Goal: Transaction & Acquisition: Obtain resource

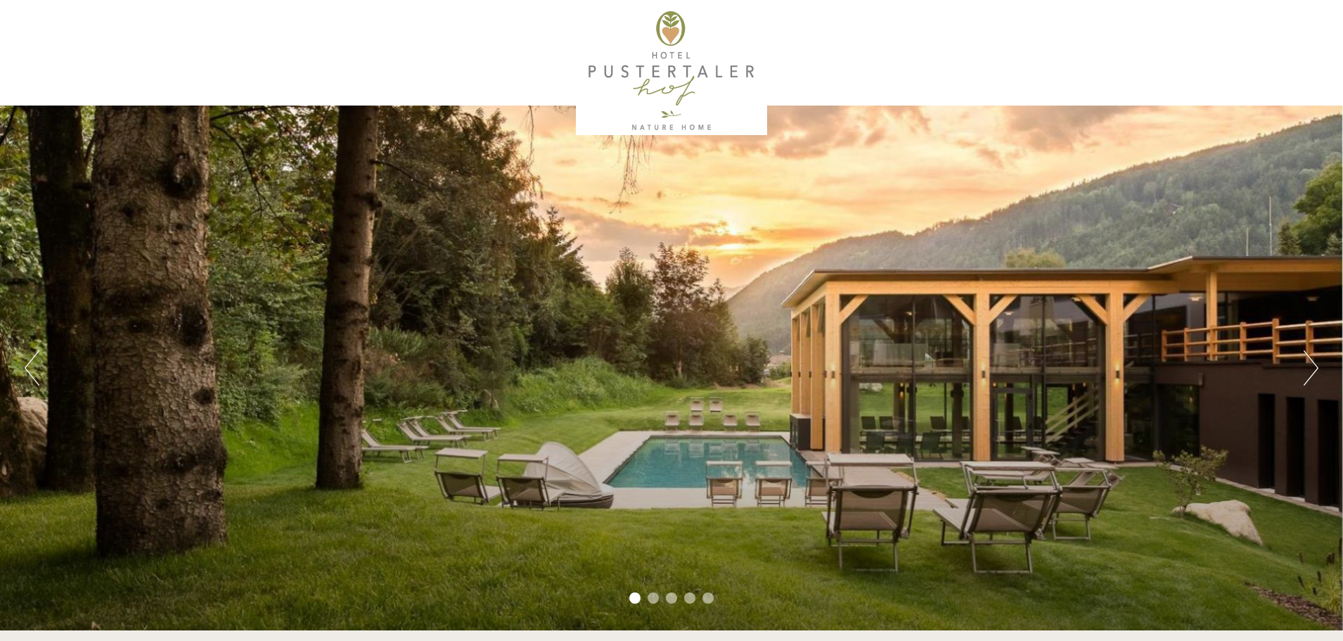
scroll to position [70, 0]
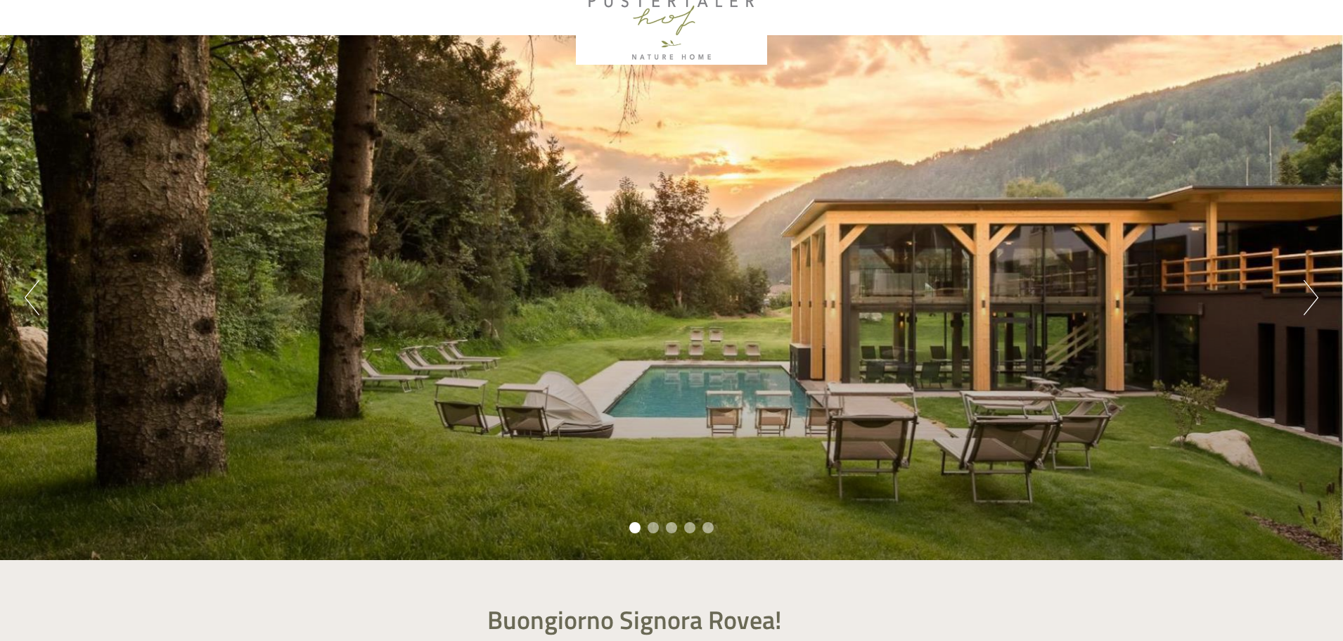
click at [1314, 302] on button "Next" at bounding box center [1311, 297] width 15 height 35
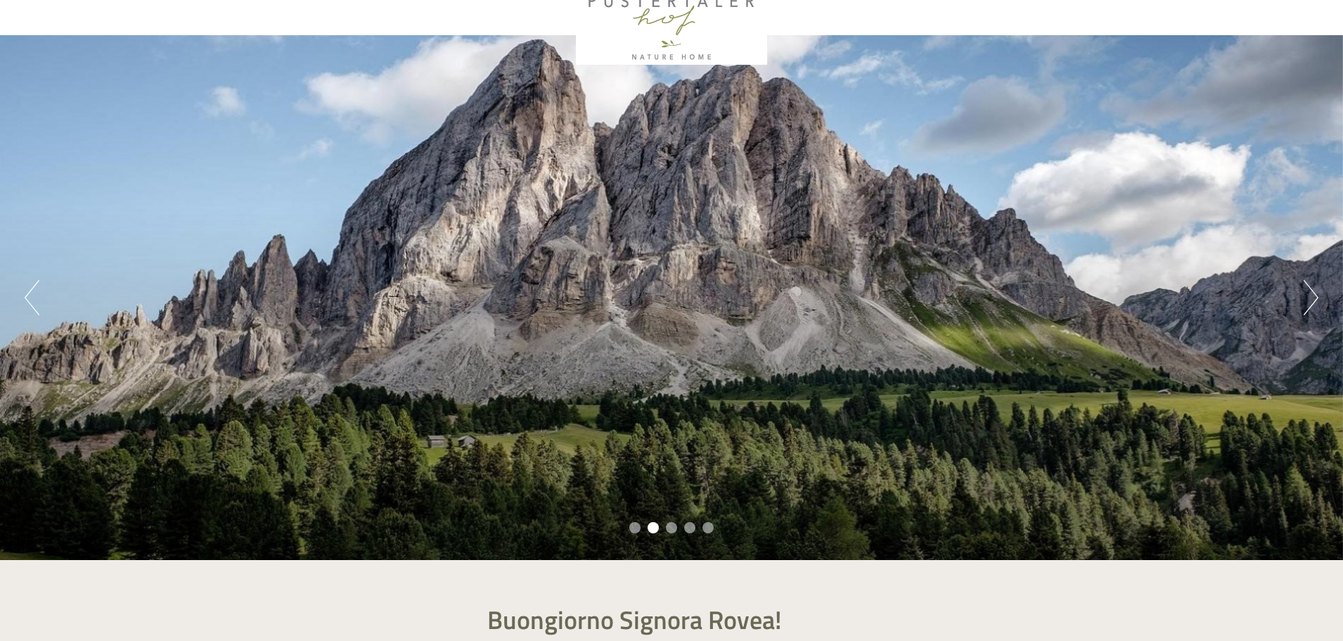
click at [1314, 302] on button "Next" at bounding box center [1311, 297] width 15 height 35
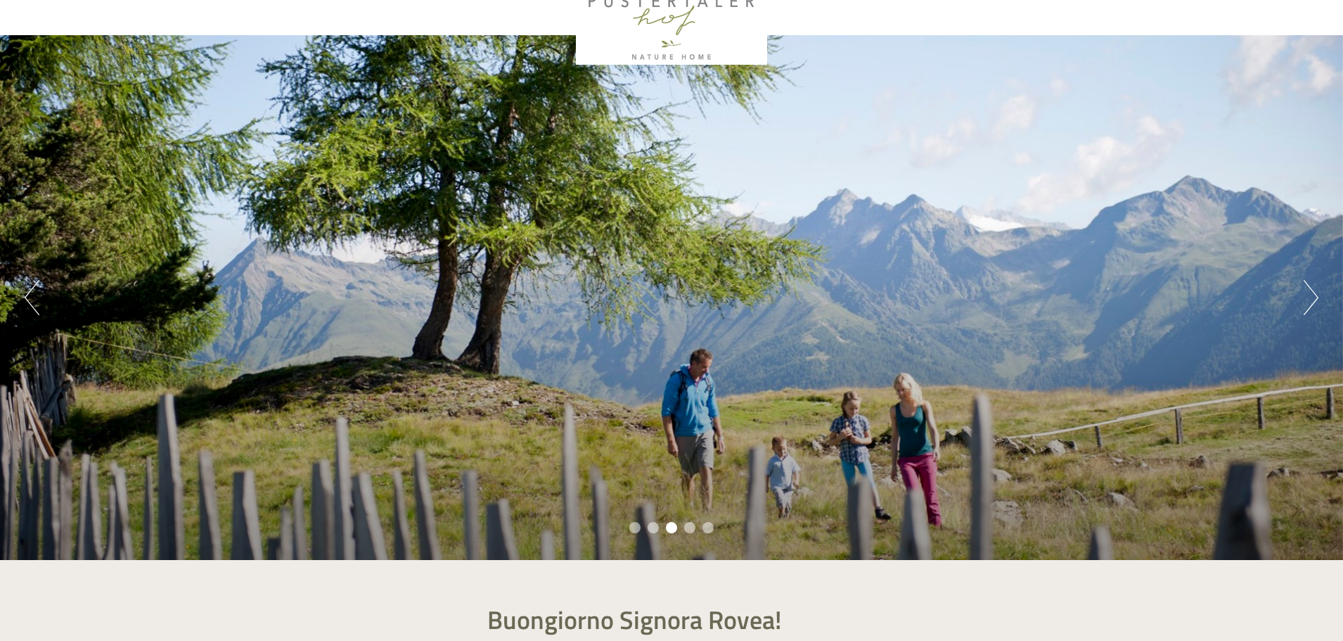
click at [1314, 302] on button "Next" at bounding box center [1311, 297] width 15 height 35
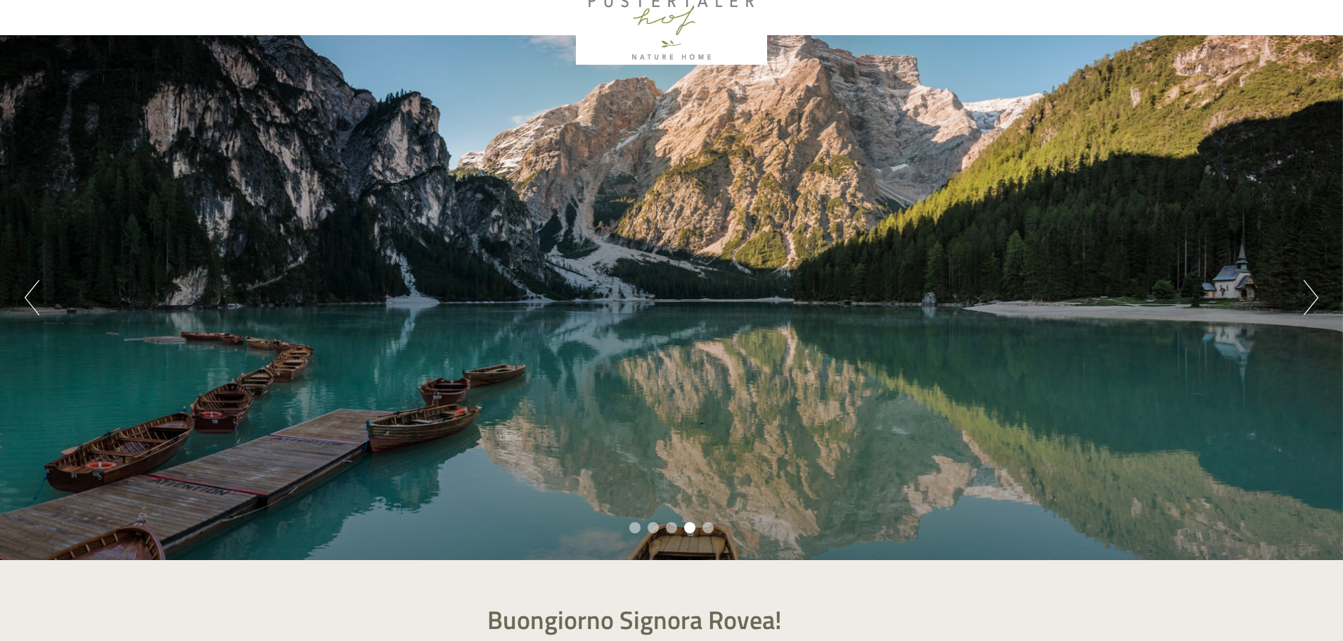
click at [1314, 302] on button "Next" at bounding box center [1311, 297] width 15 height 35
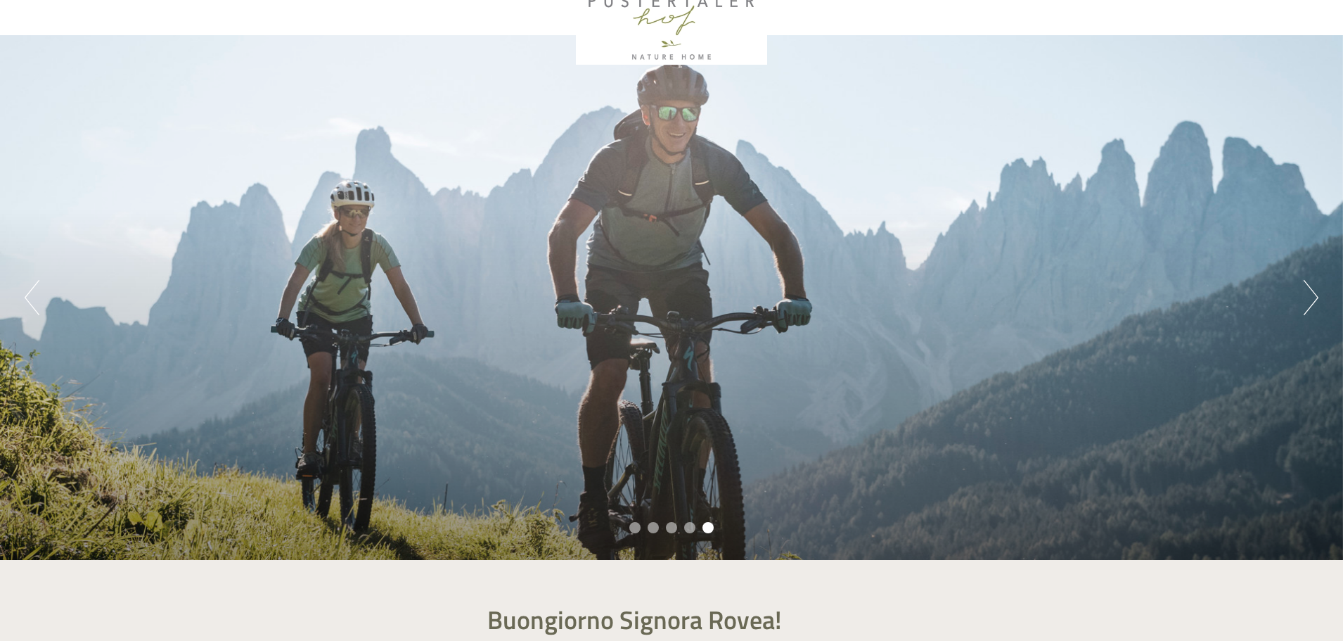
click at [1314, 302] on button "Next" at bounding box center [1311, 297] width 15 height 35
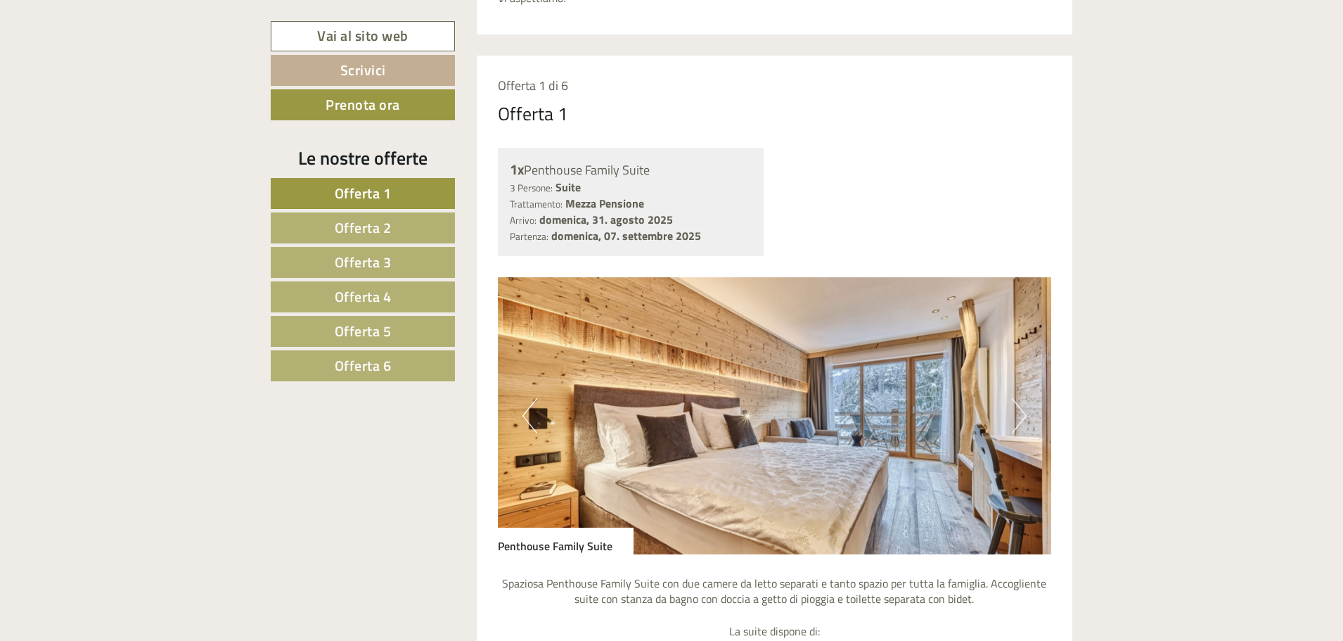
scroll to position [844, 0]
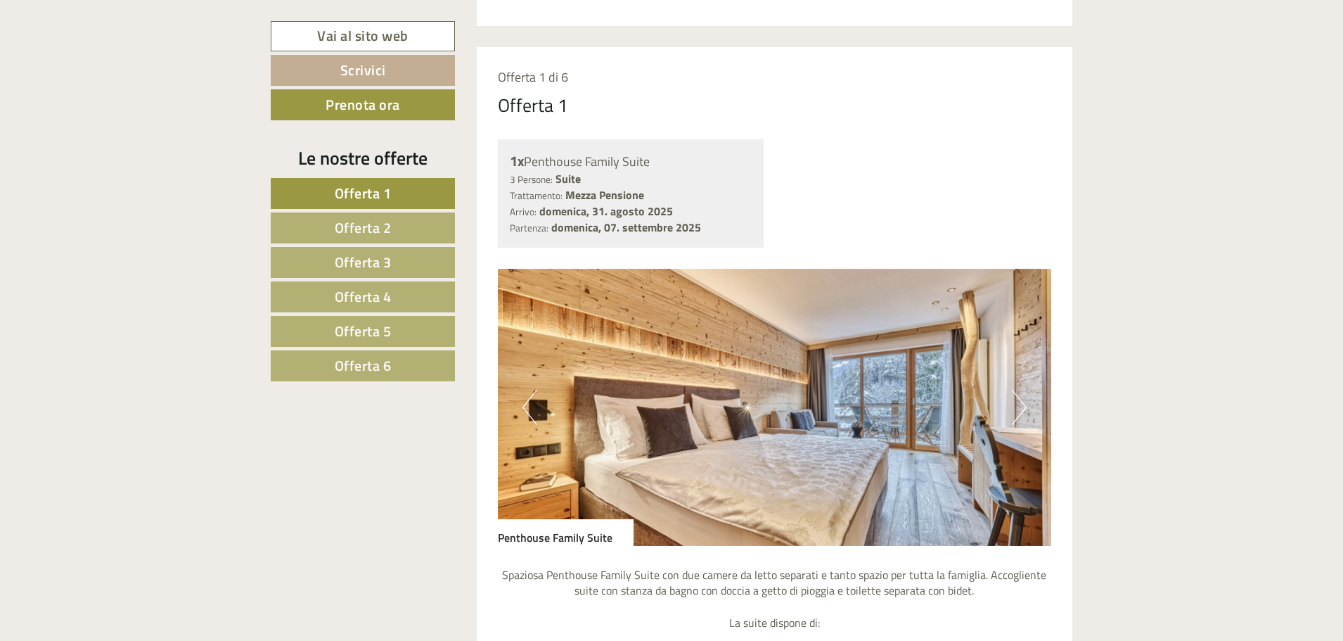
click at [1023, 407] on button "Next" at bounding box center [1019, 407] width 15 height 35
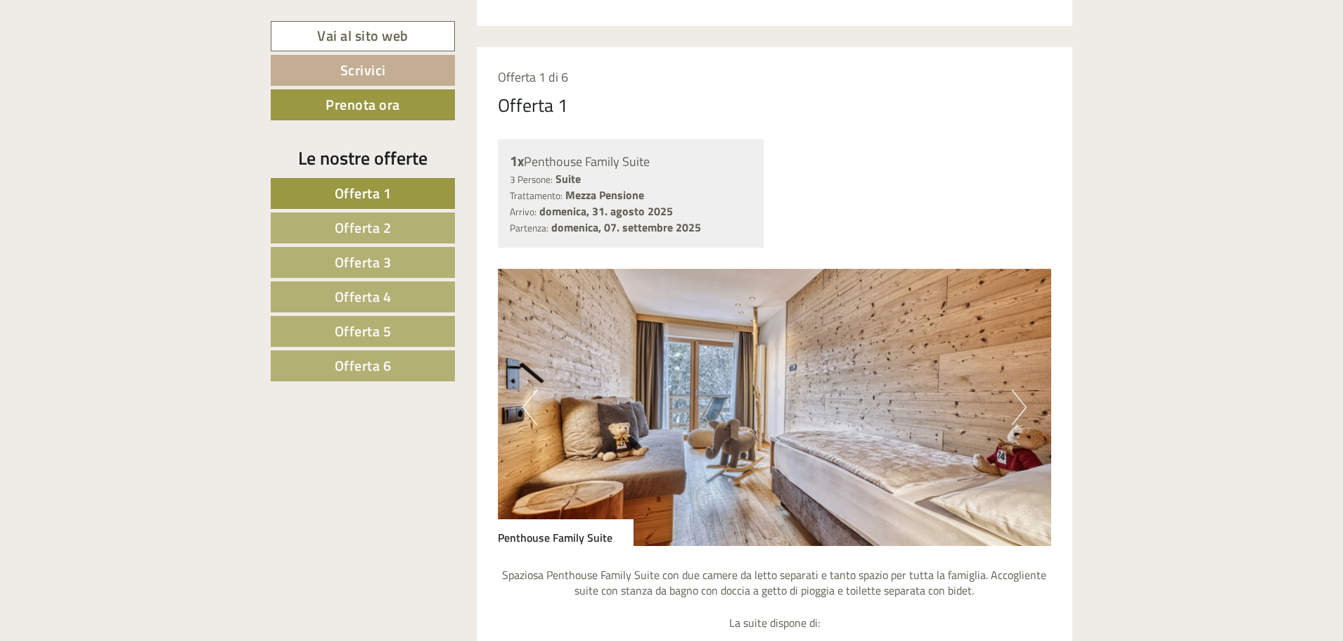
click at [1023, 407] on button "Next" at bounding box center [1019, 407] width 15 height 35
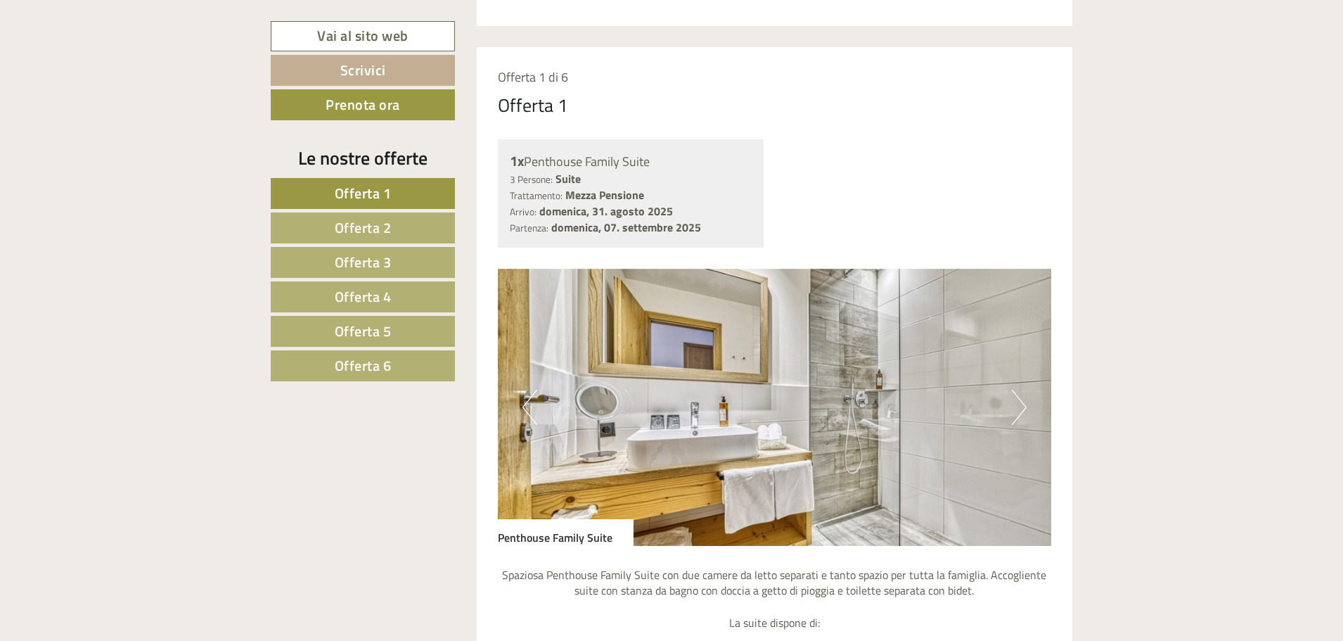
click at [1023, 407] on button "Next" at bounding box center [1019, 407] width 15 height 35
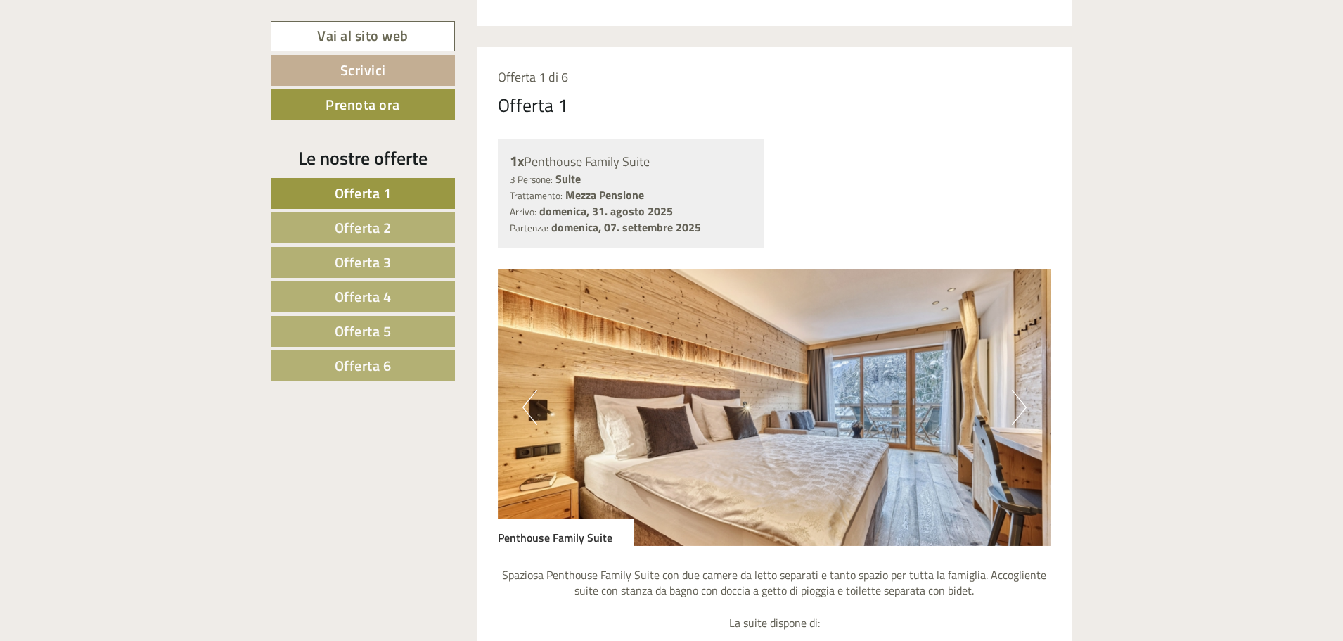
click at [1023, 407] on button "Next" at bounding box center [1019, 407] width 15 height 35
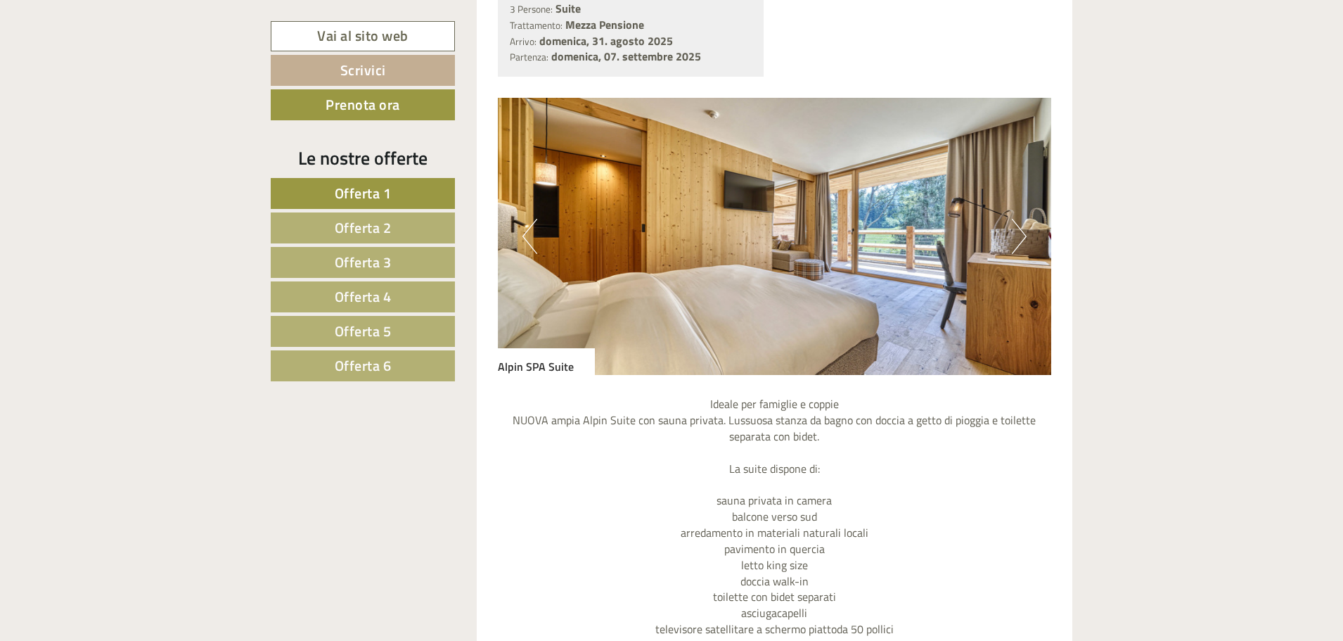
scroll to position [3517, 0]
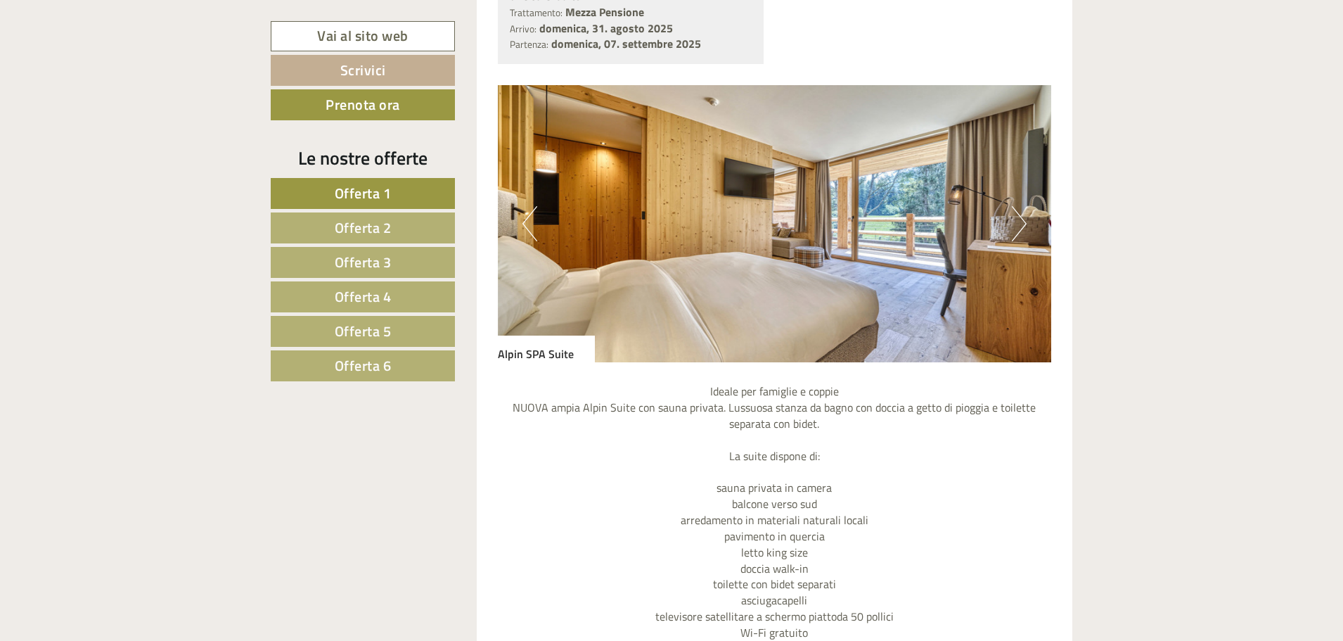
click at [1018, 234] on button "Next" at bounding box center [1019, 223] width 15 height 35
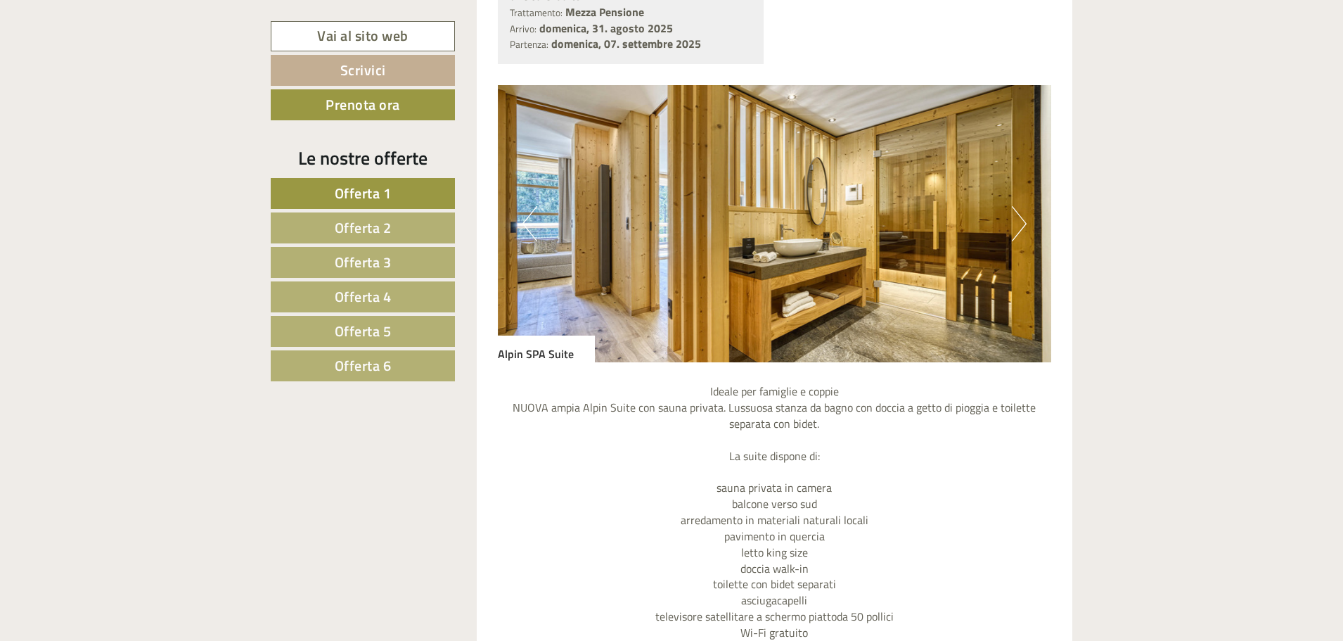
click at [1018, 234] on button "Next" at bounding box center [1019, 223] width 15 height 35
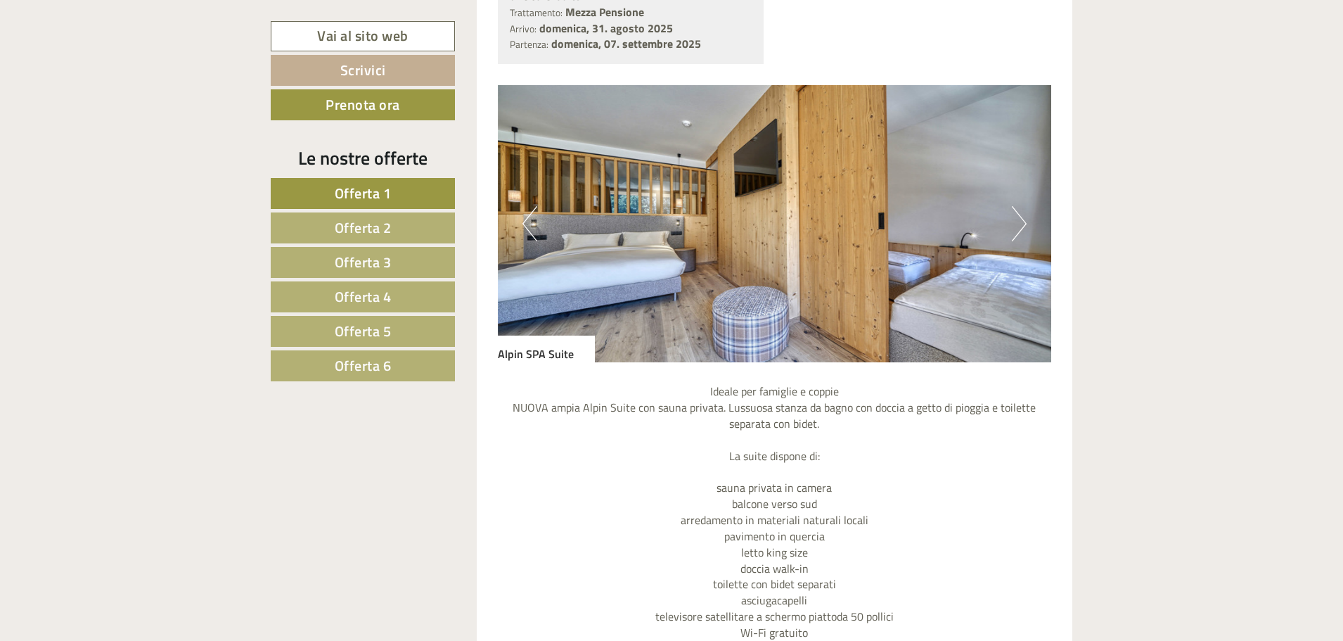
click at [1018, 234] on button "Next" at bounding box center [1019, 223] width 15 height 35
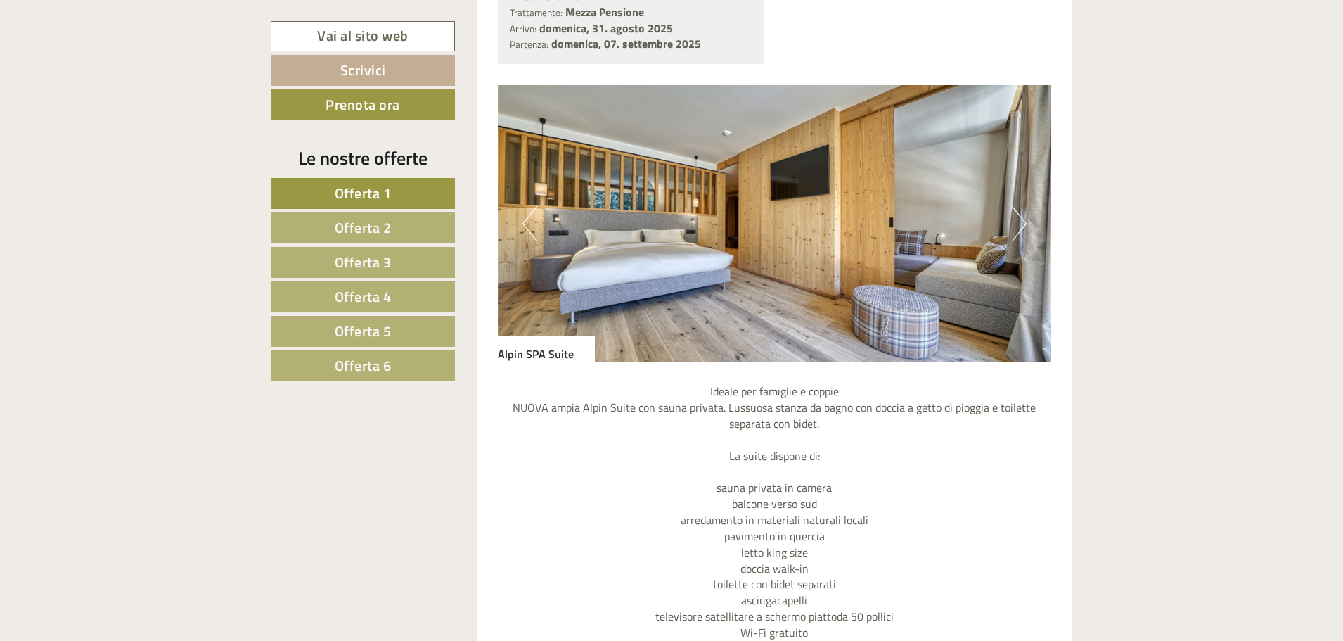
click at [1018, 234] on button "Next" at bounding box center [1019, 223] width 15 height 35
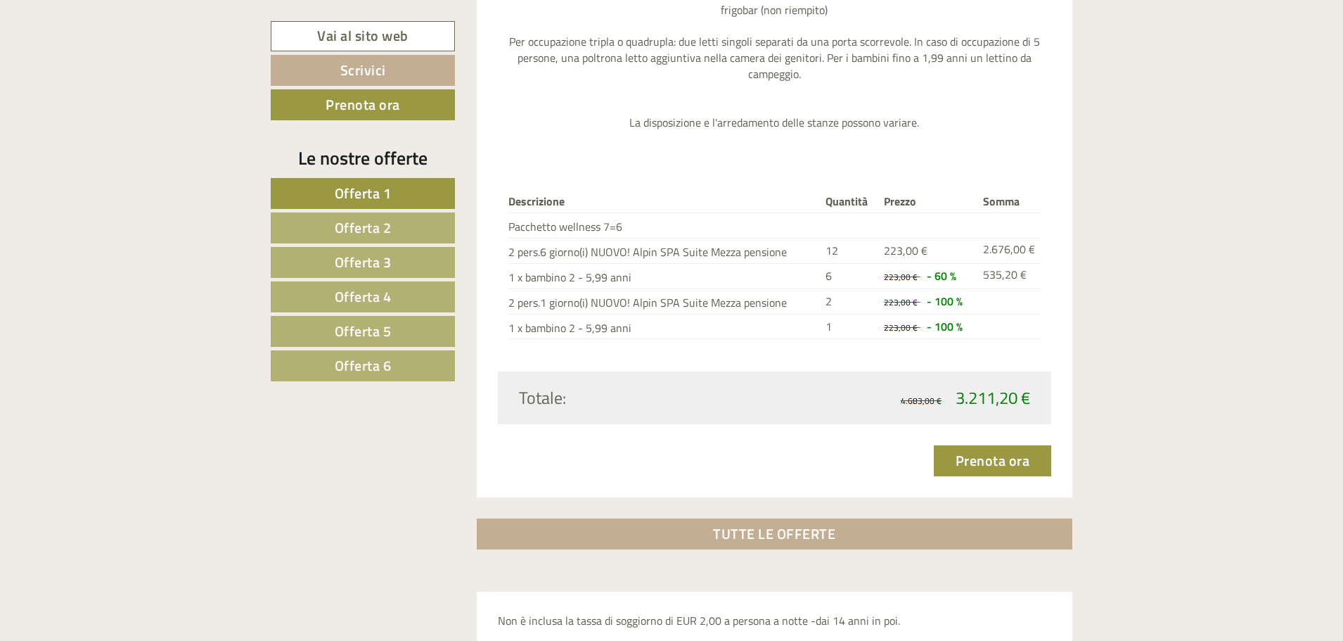
scroll to position [4431, 0]
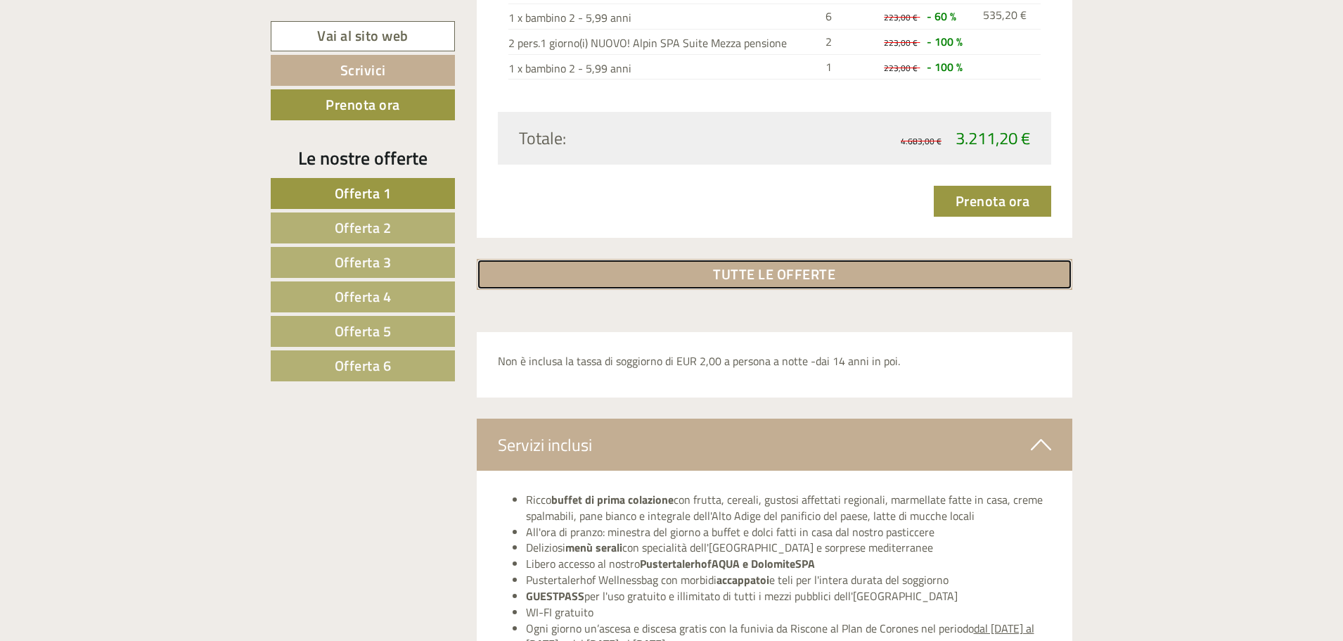
click at [795, 266] on link "TUTTE LE OFFERTE" at bounding box center [775, 274] width 596 height 31
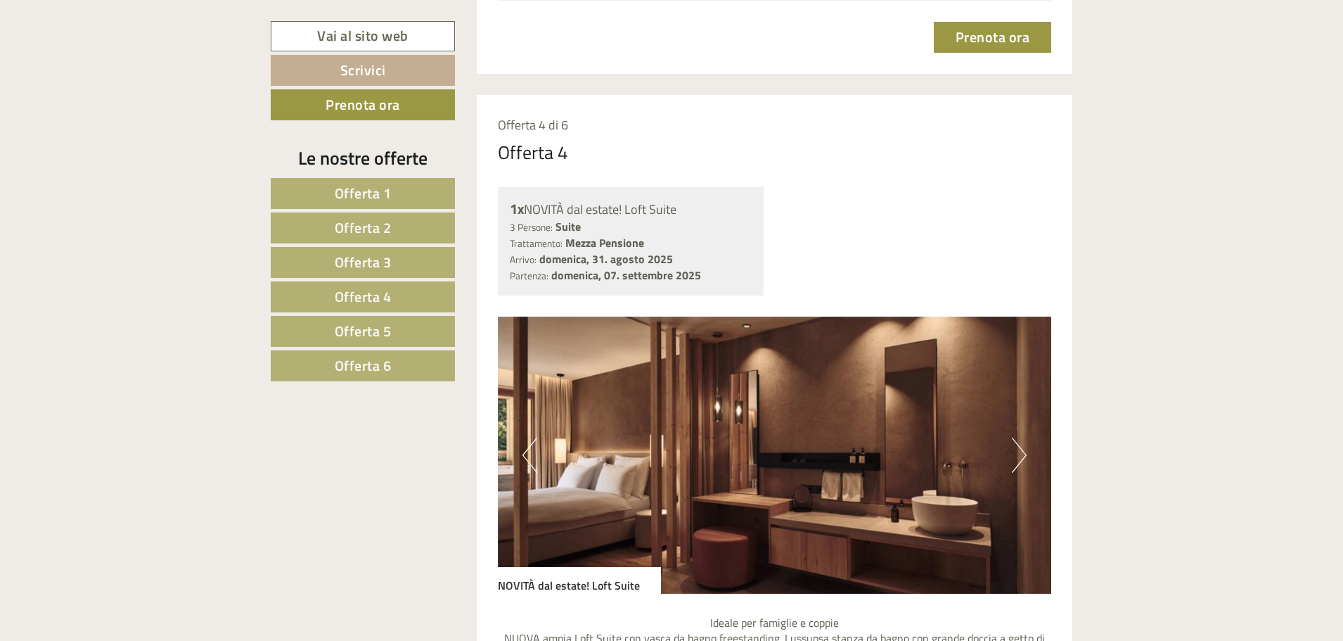
scroll to position [4619, 0]
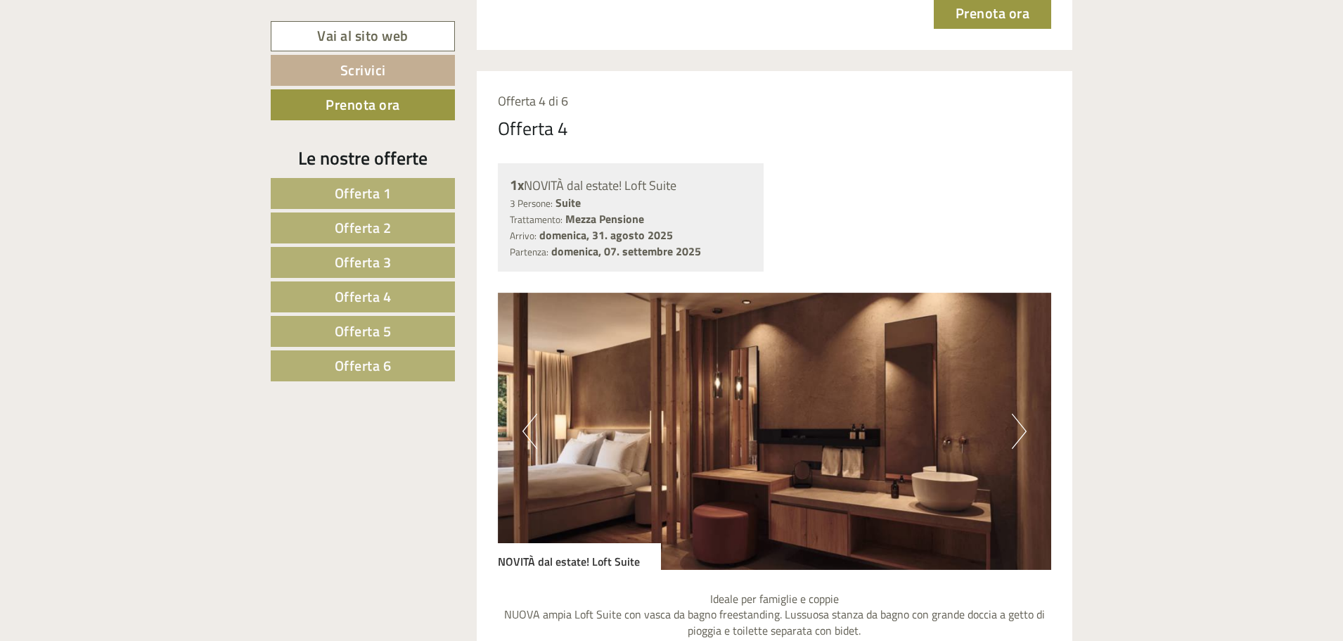
click at [1021, 435] on button "Next" at bounding box center [1019, 431] width 15 height 35
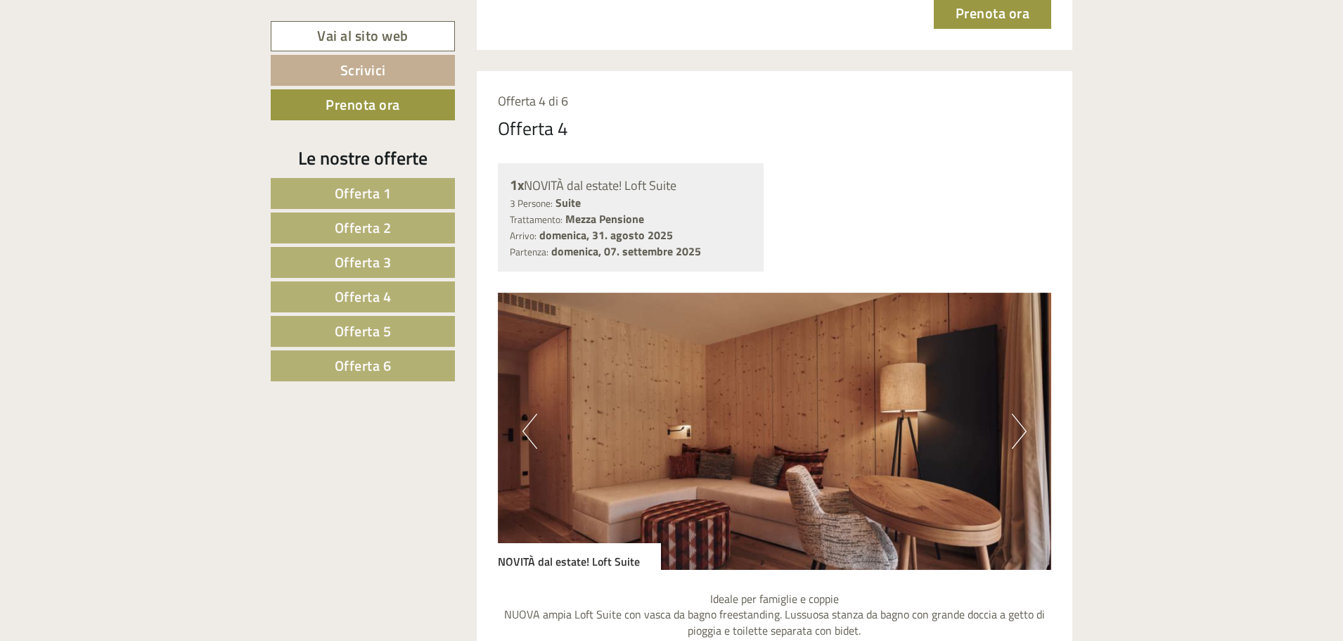
click at [1021, 435] on button "Next" at bounding box center [1019, 431] width 15 height 35
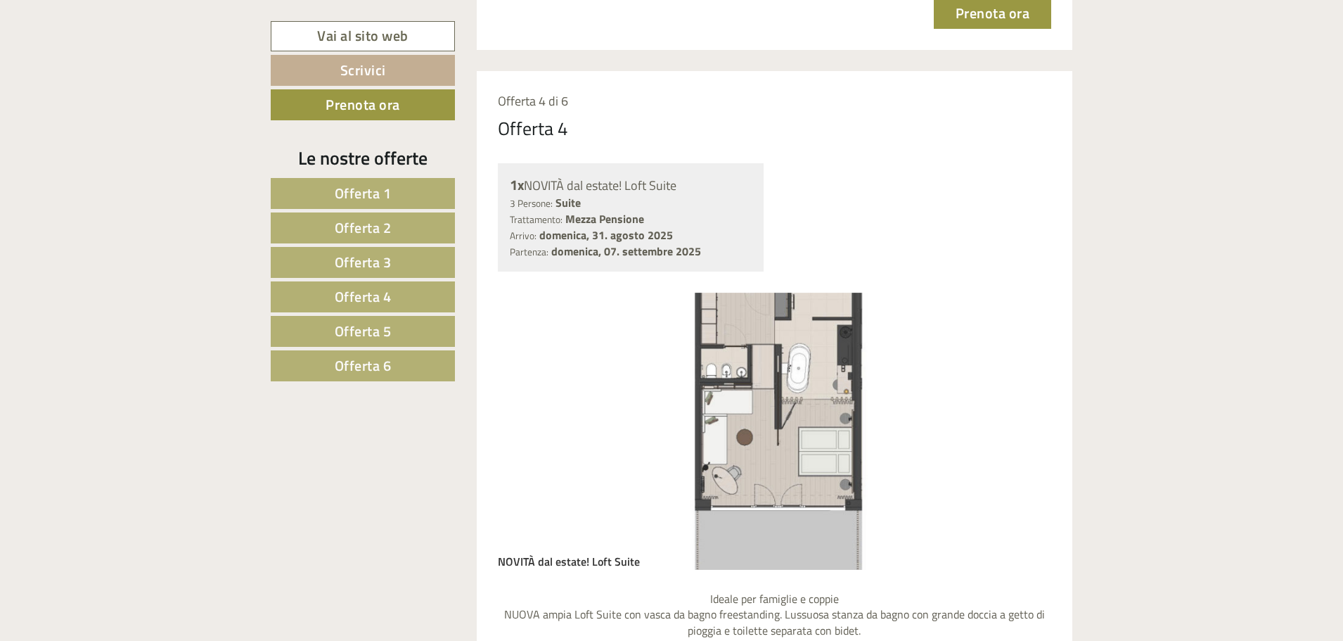
click at [1021, 435] on button "Next" at bounding box center [1019, 431] width 15 height 35
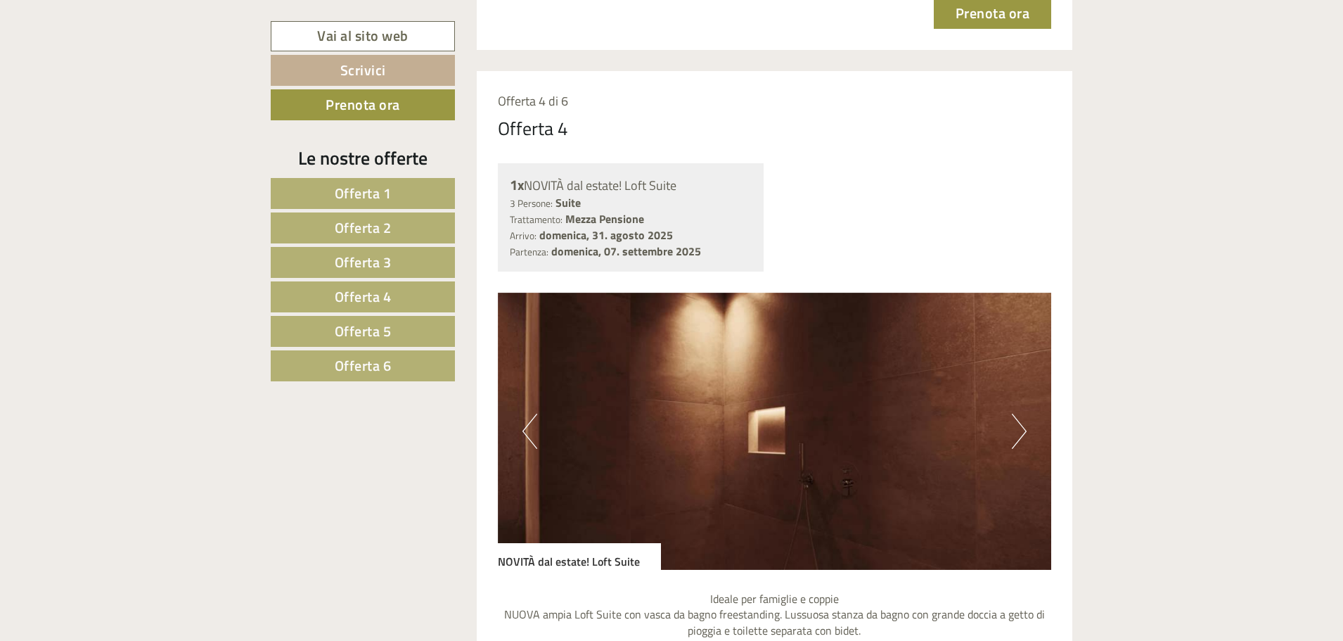
click at [1021, 435] on button "Next" at bounding box center [1019, 431] width 15 height 35
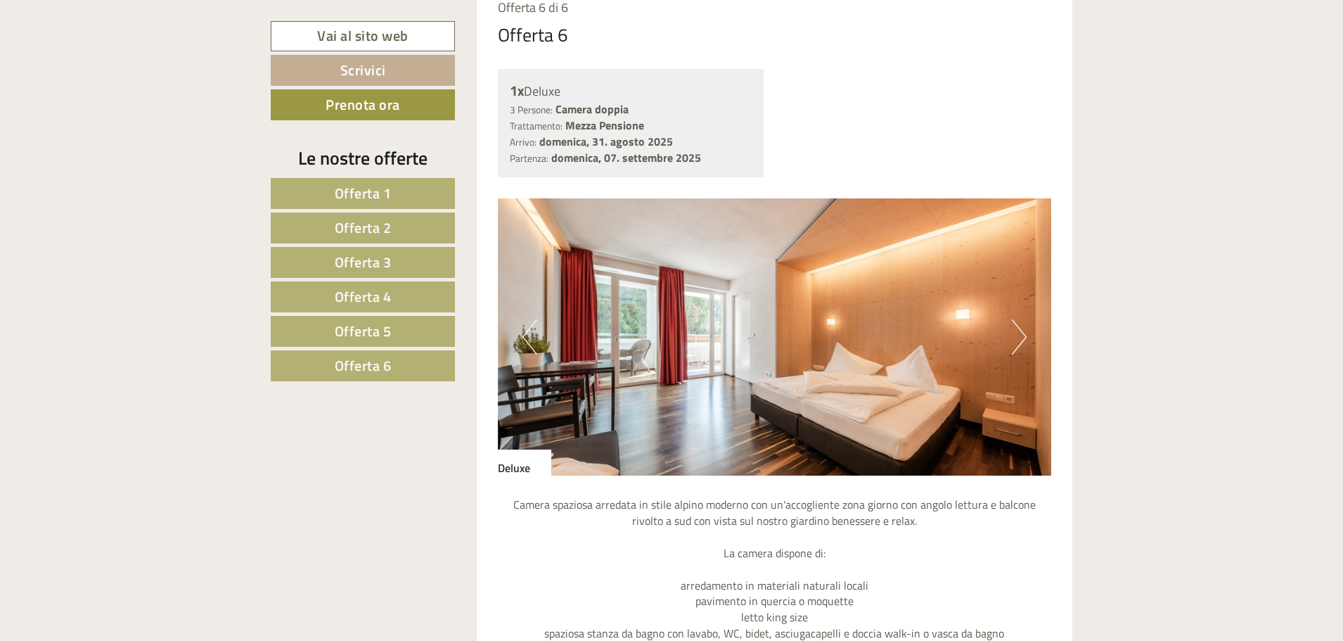
scroll to position [7362, 0]
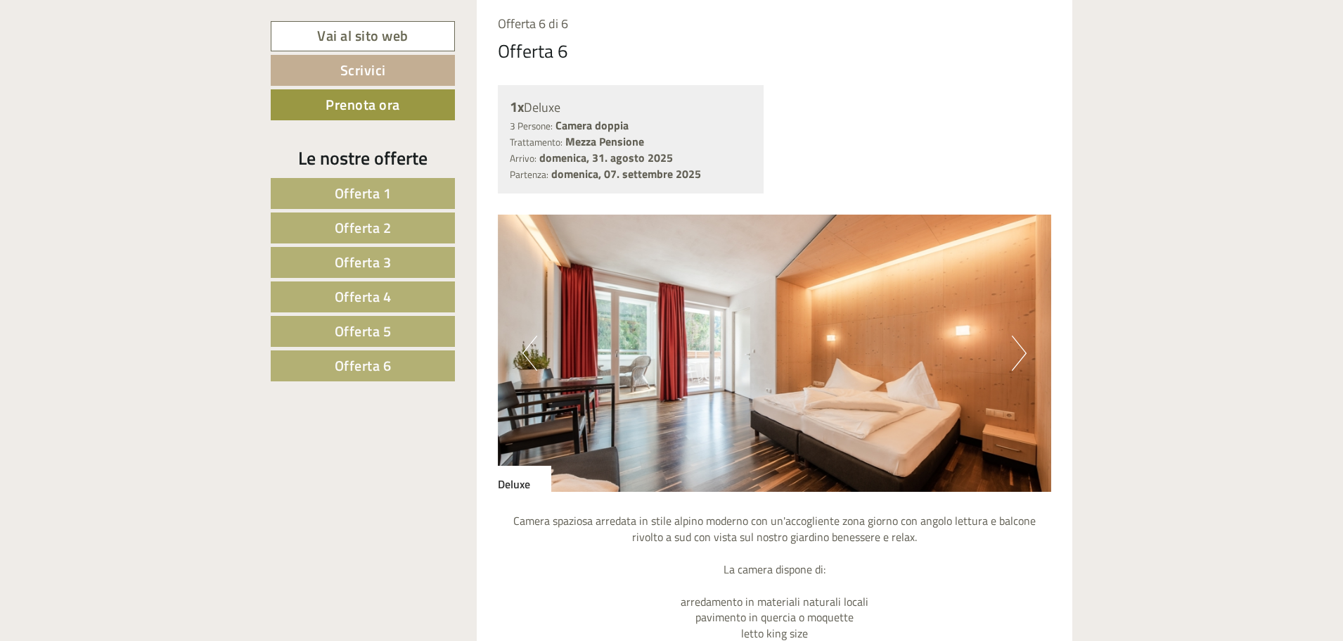
click at [1021, 354] on button "Next" at bounding box center [1019, 352] width 15 height 35
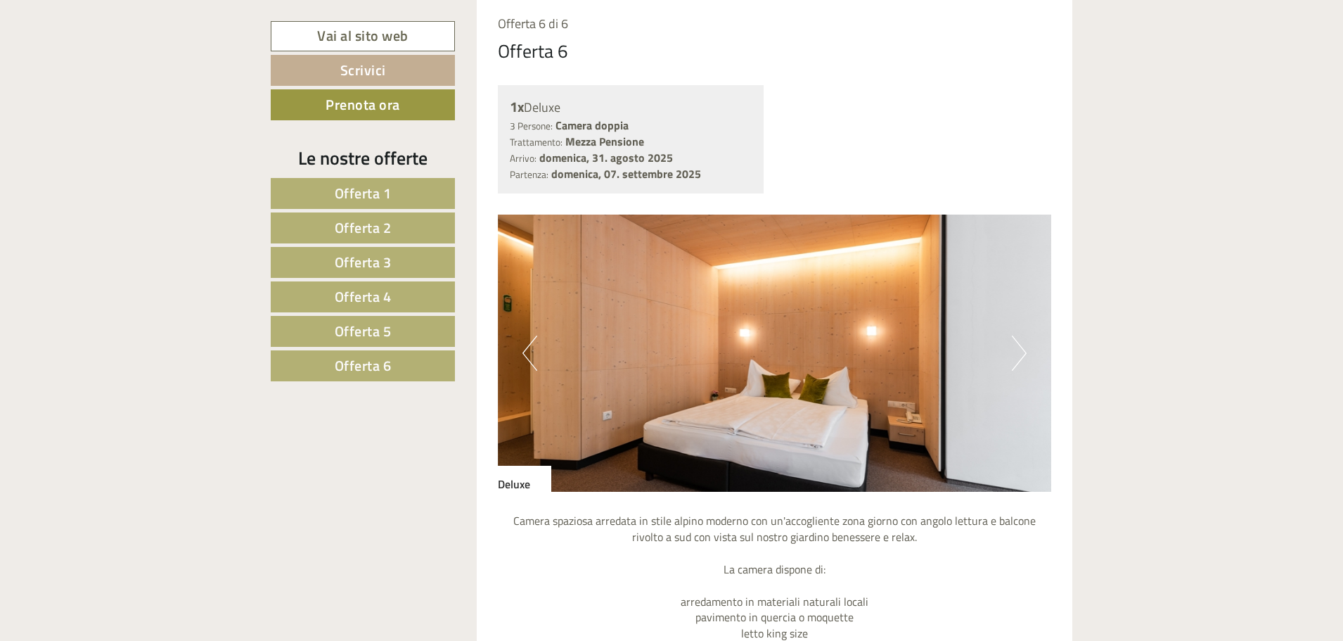
click at [1021, 354] on button "Next" at bounding box center [1019, 352] width 15 height 35
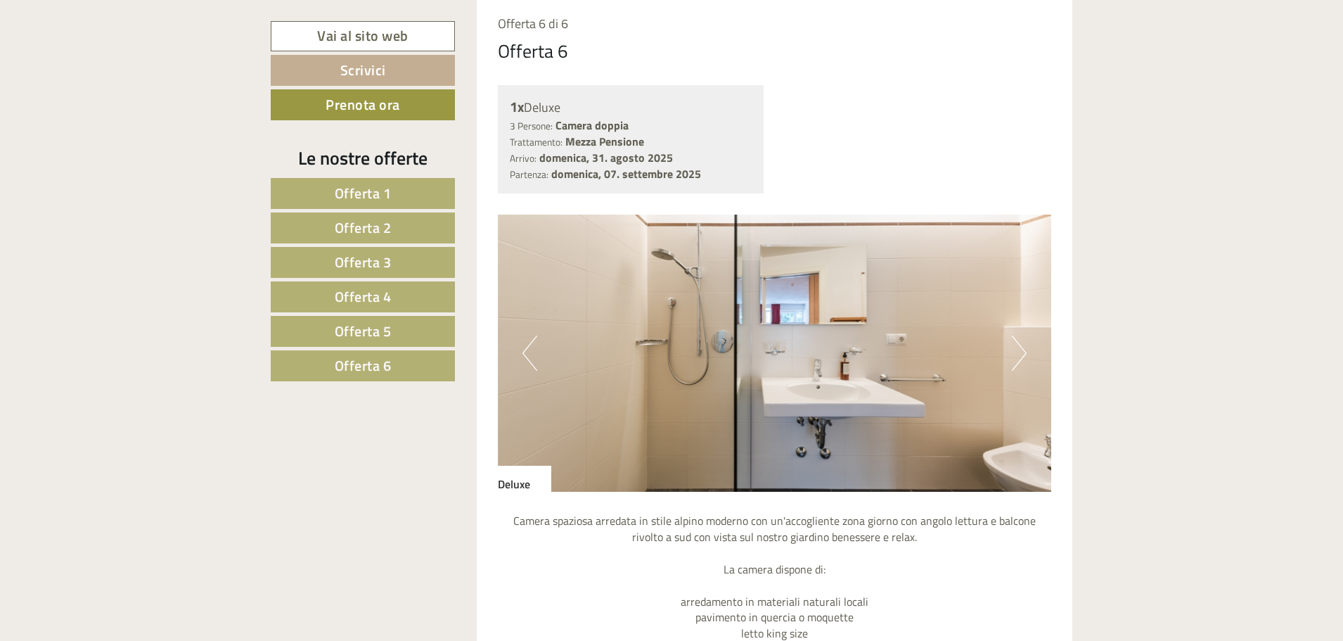
click at [1021, 354] on button "Next" at bounding box center [1019, 352] width 15 height 35
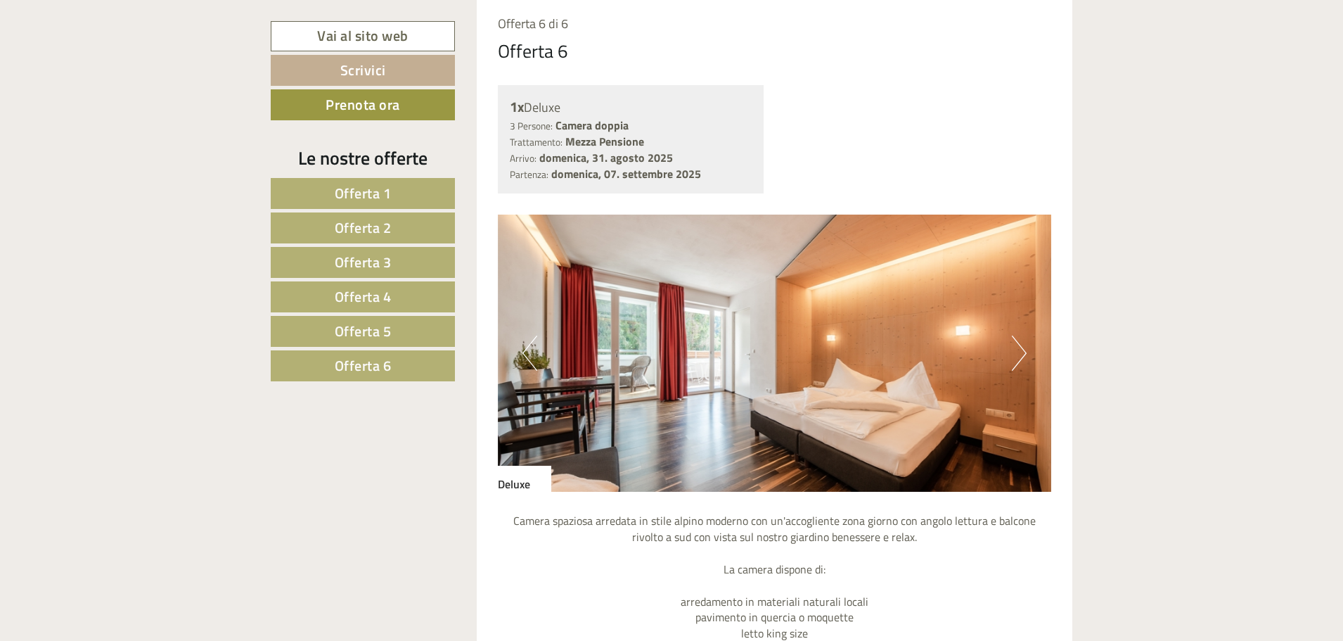
click at [1021, 354] on button "Next" at bounding box center [1019, 352] width 15 height 35
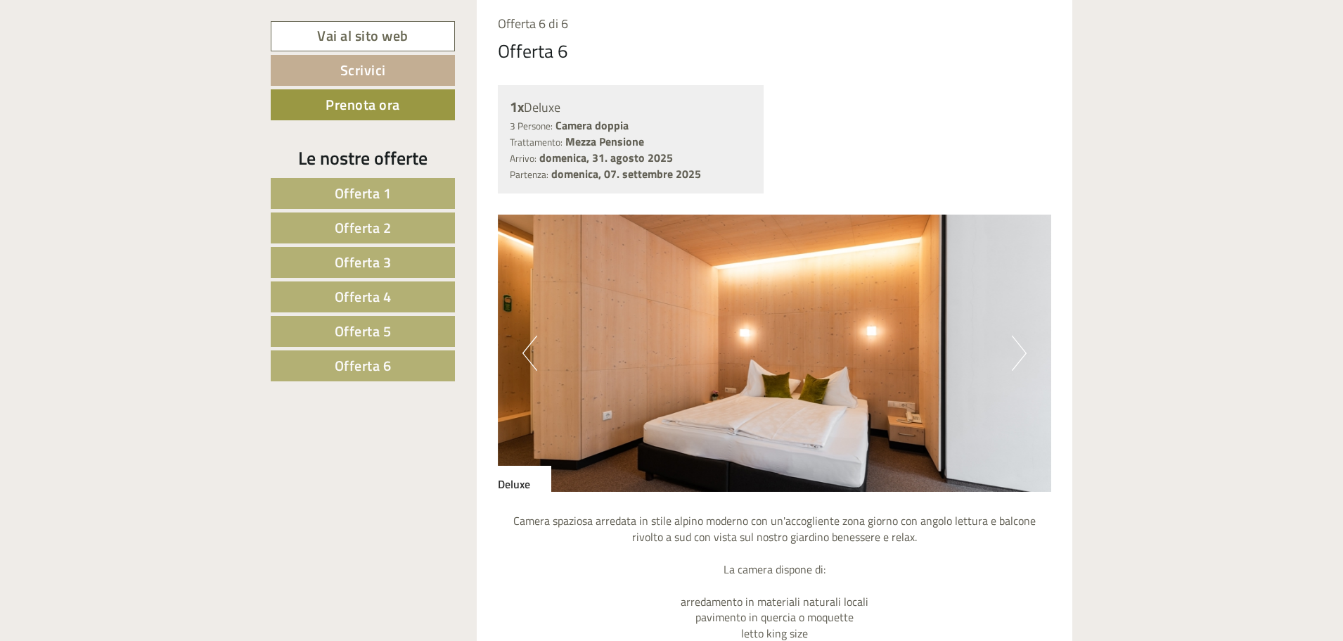
click at [1021, 354] on button "Next" at bounding box center [1019, 352] width 15 height 35
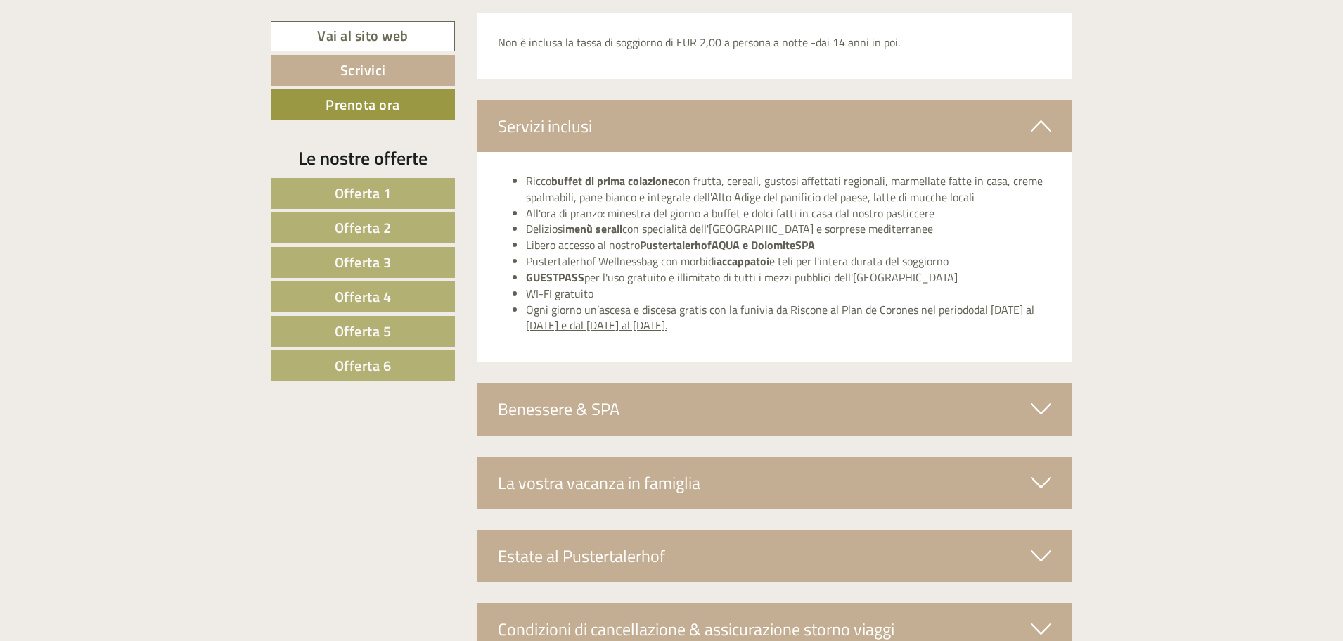
scroll to position [8698, 0]
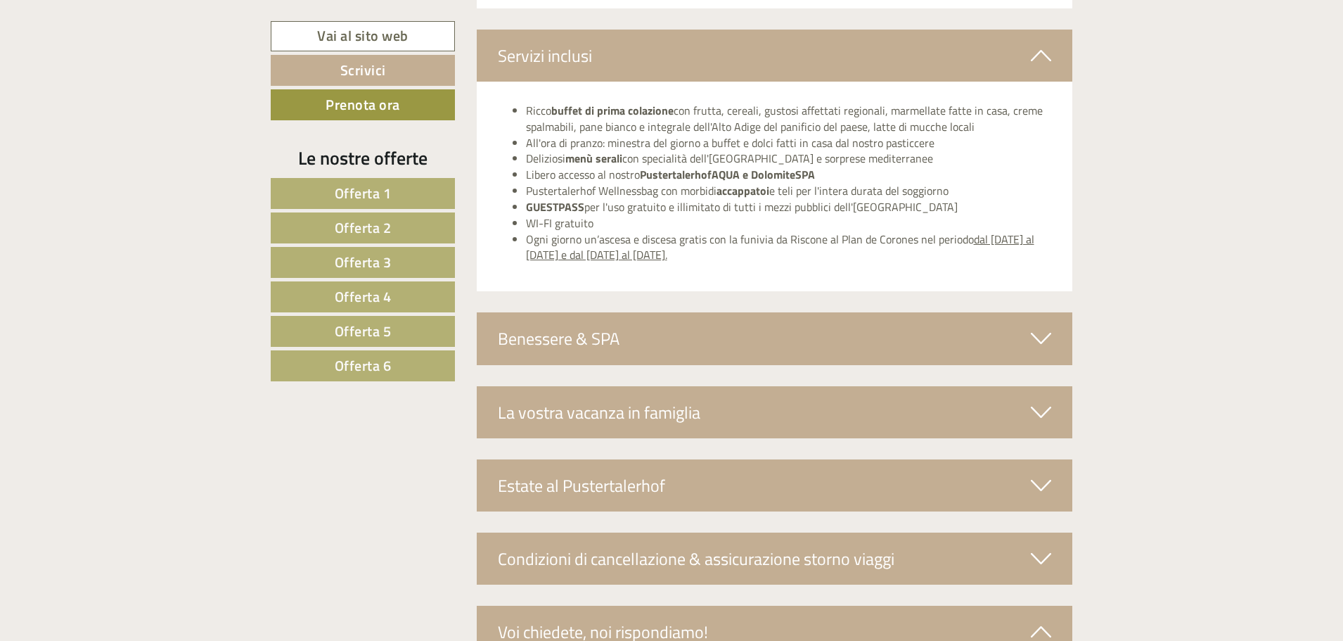
click at [1033, 409] on icon at bounding box center [1041, 412] width 20 height 24
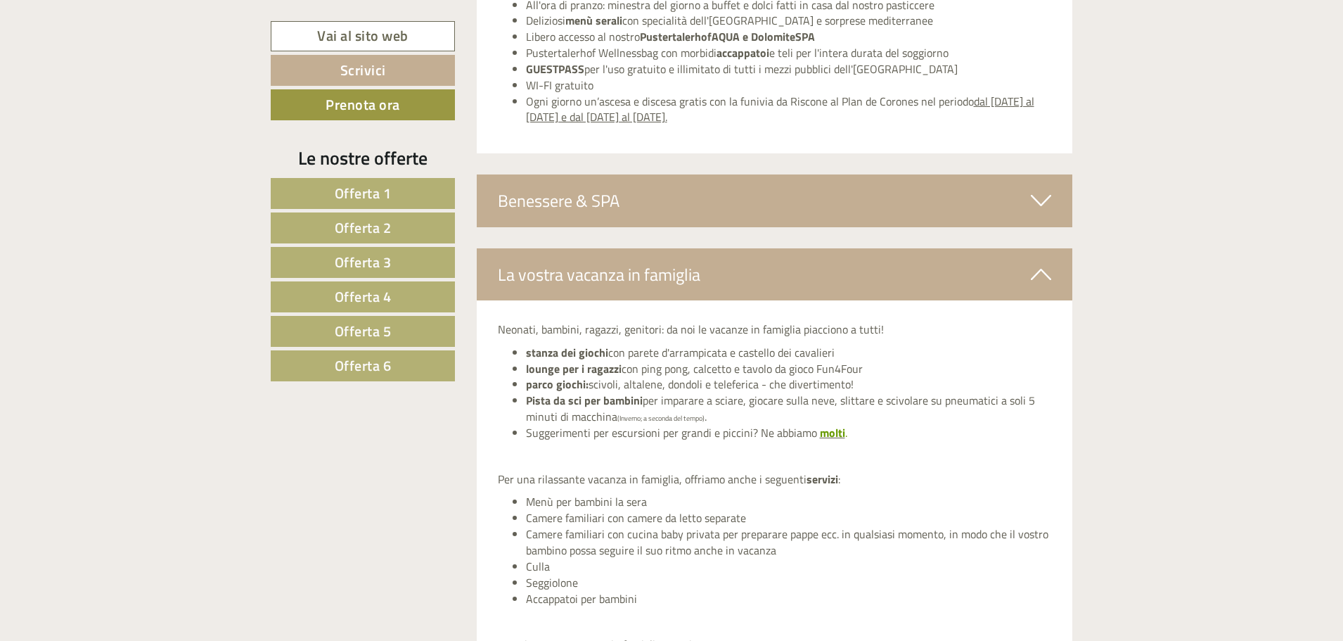
scroll to position [8839, 0]
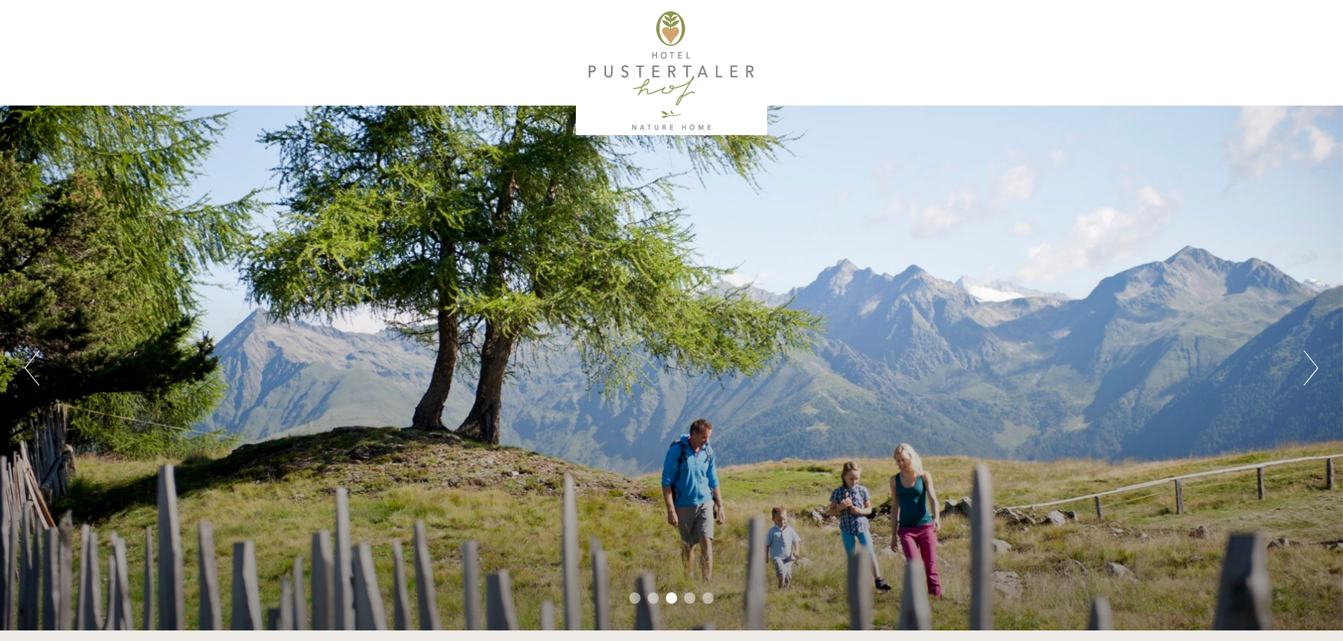
drag, startPoint x: 757, startPoint y: 68, endPoint x: 621, endPoint y: 70, distance: 136.5
click at [621, 70] on div at bounding box center [672, 71] width 788 height 128
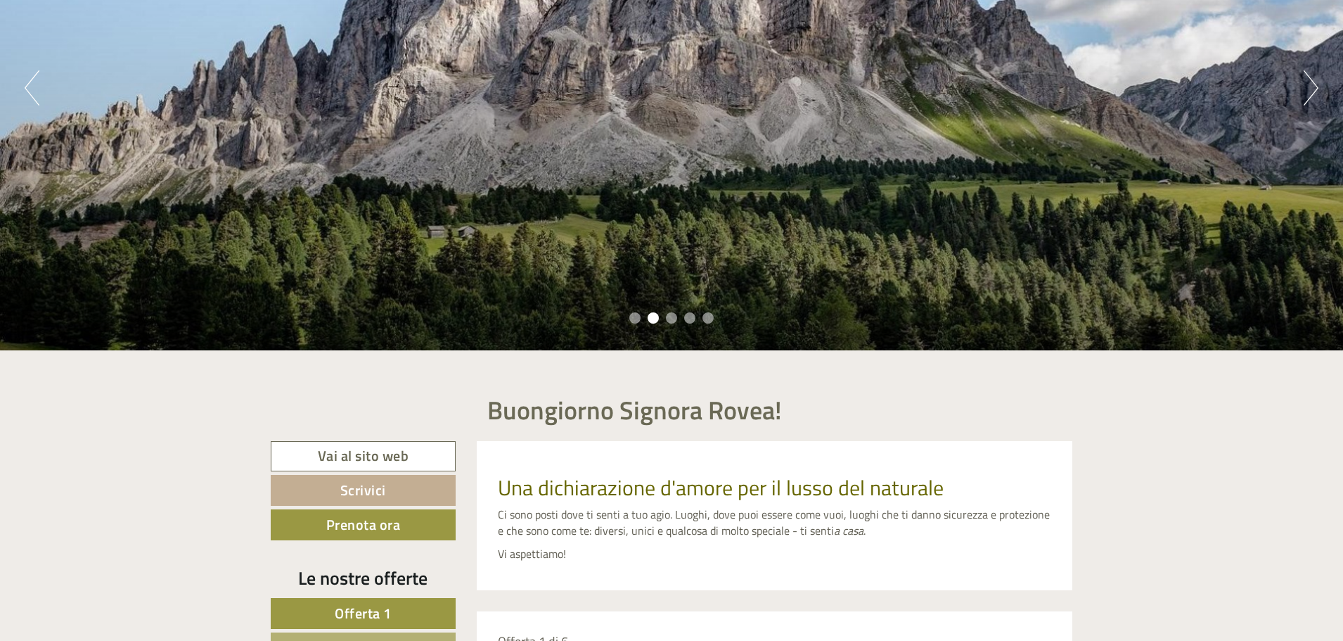
scroll to position [281, 0]
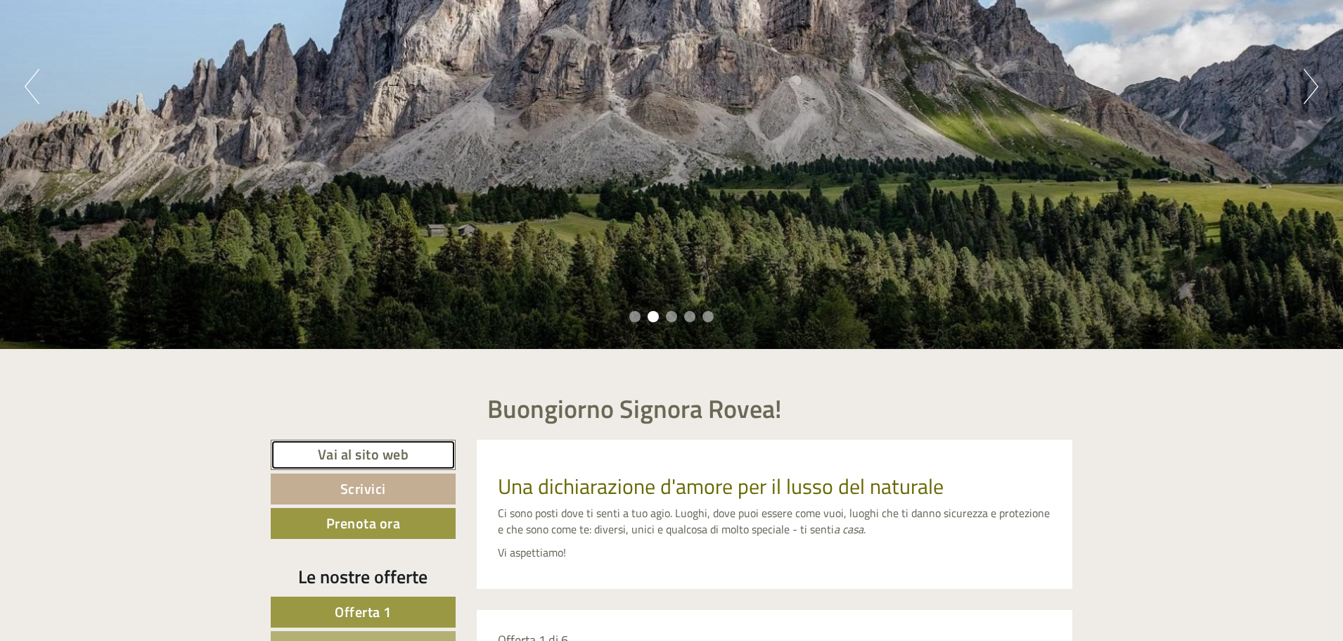
click at [377, 459] on link "Vai al sito web" at bounding box center [363, 455] width 185 height 30
click at [409, 446] on link "Vai al sito web" at bounding box center [363, 455] width 185 height 30
